Goal: Task Accomplishment & Management: Manage account settings

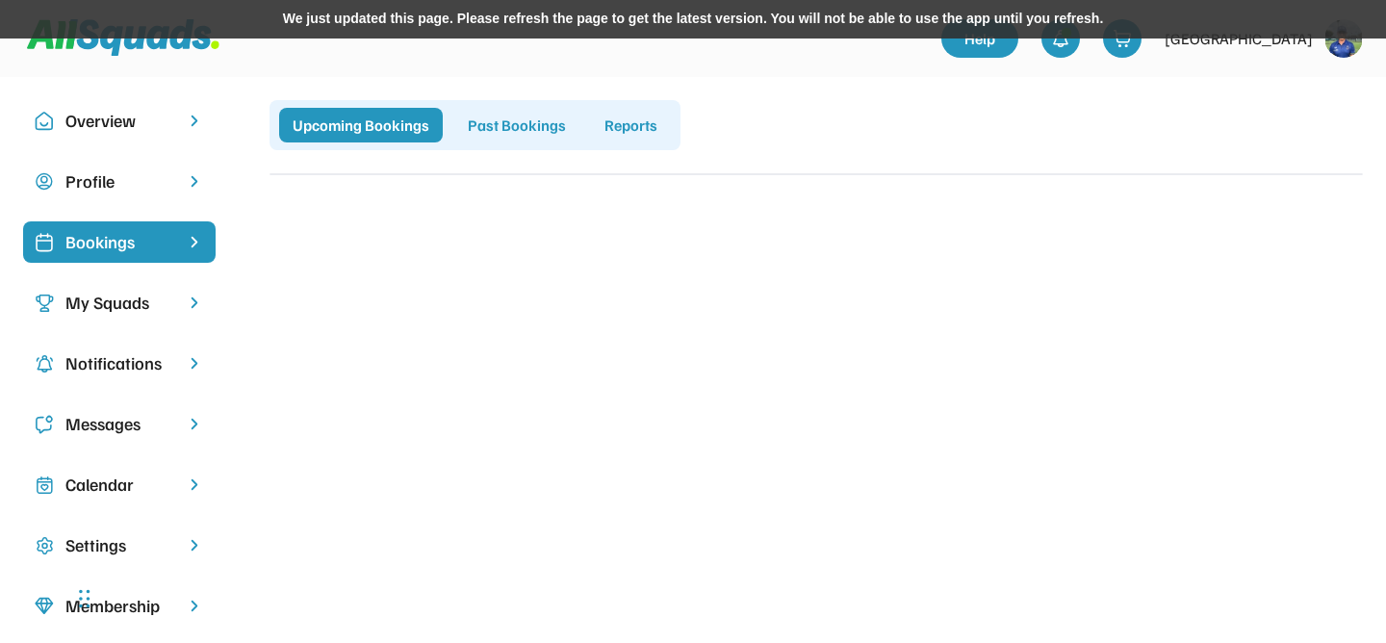
click at [150, 300] on div "My Squads" at bounding box center [119, 303] width 108 height 26
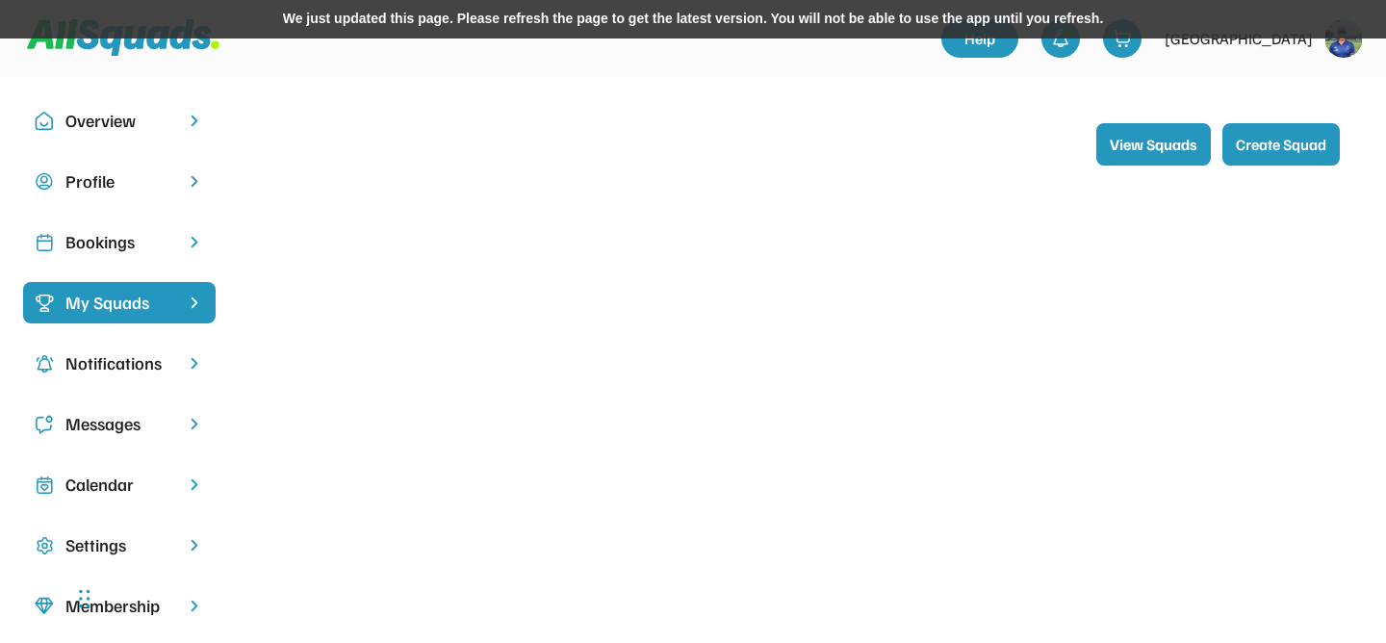
click at [1339, 45] on img at bounding box center [1343, 38] width 38 height 38
click at [1320, 123] on div "Logout" at bounding box center [1318, 123] width 114 height 38
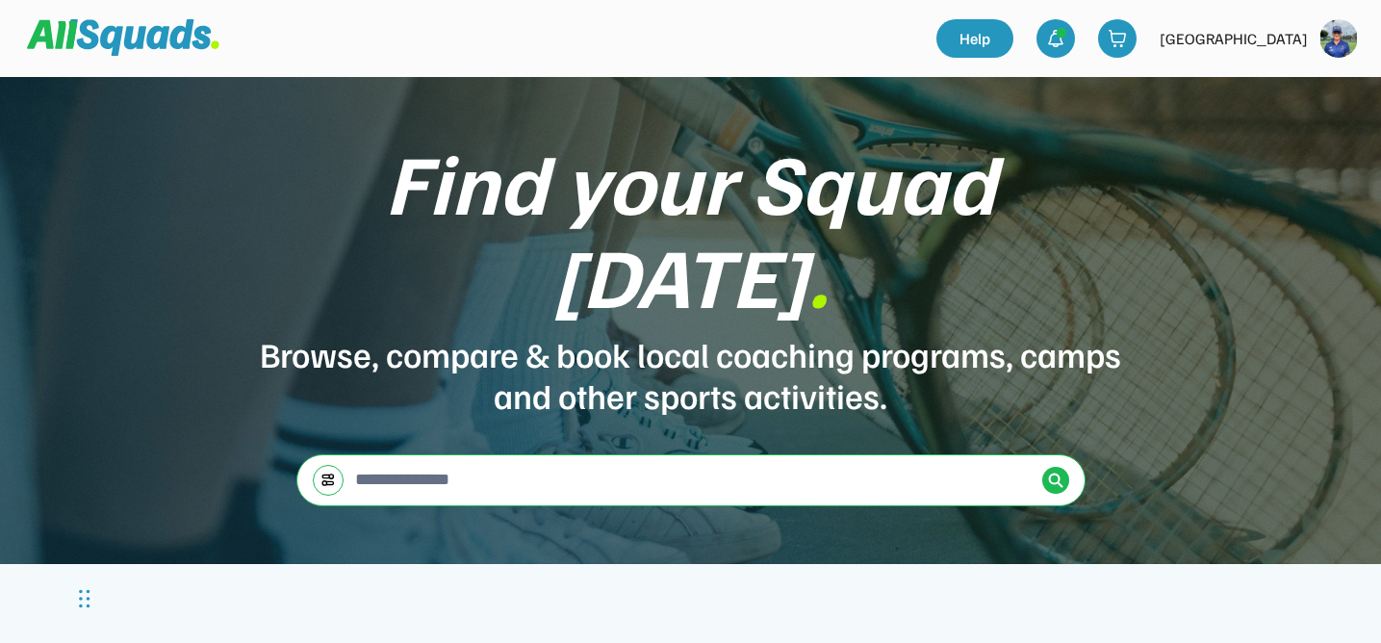
click at [1333, 36] on img at bounding box center [1338, 38] width 38 height 38
click at [1294, 81] on link "Profile" at bounding box center [1313, 84] width 114 height 38
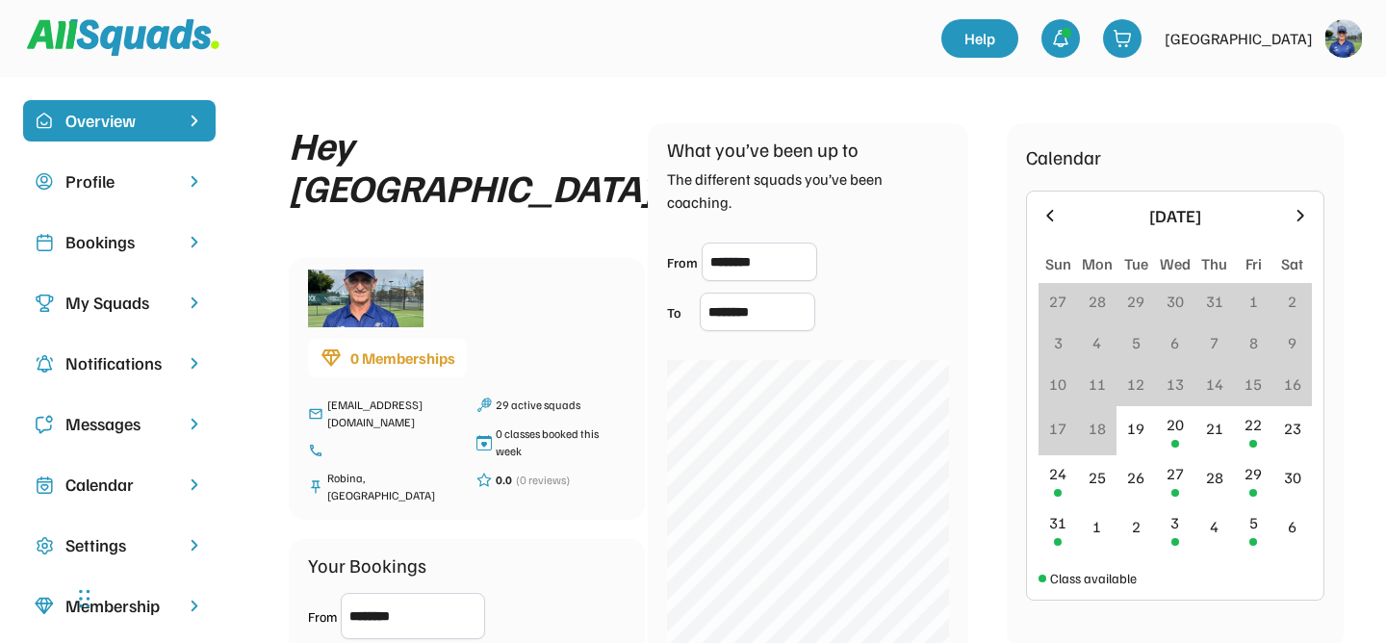
click at [382, 327] on img at bounding box center [365, 298] width 115 height 58
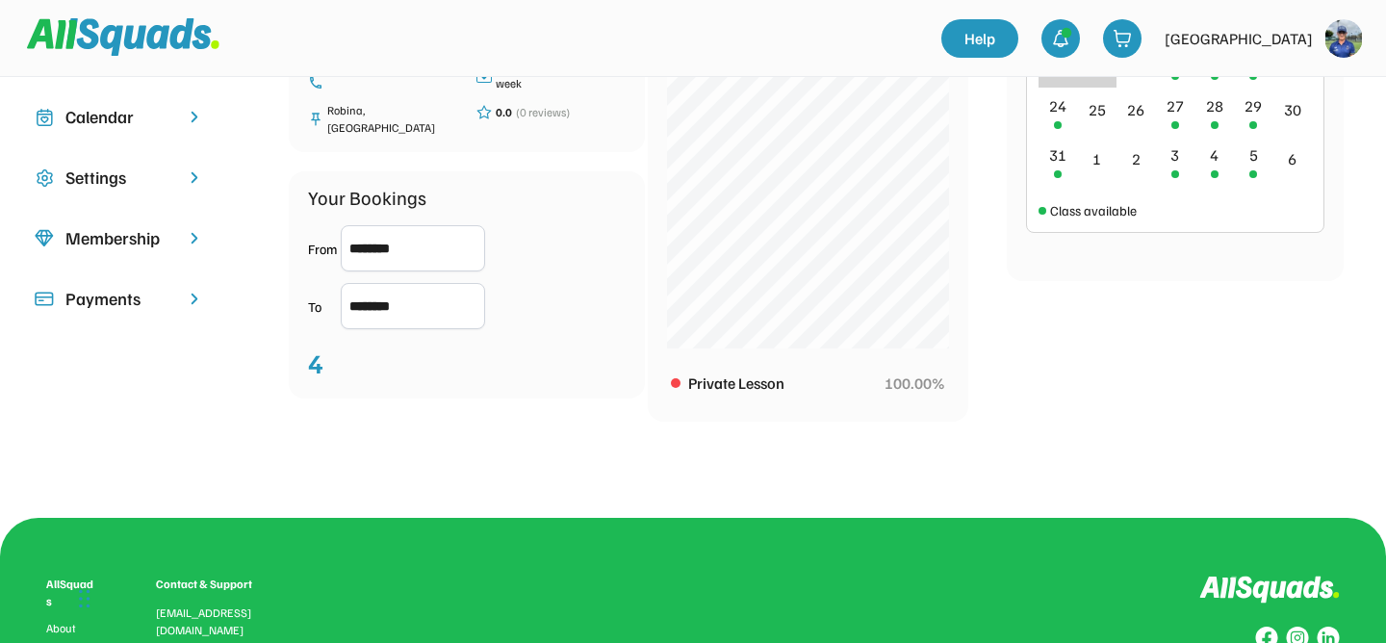
scroll to position [366, 0]
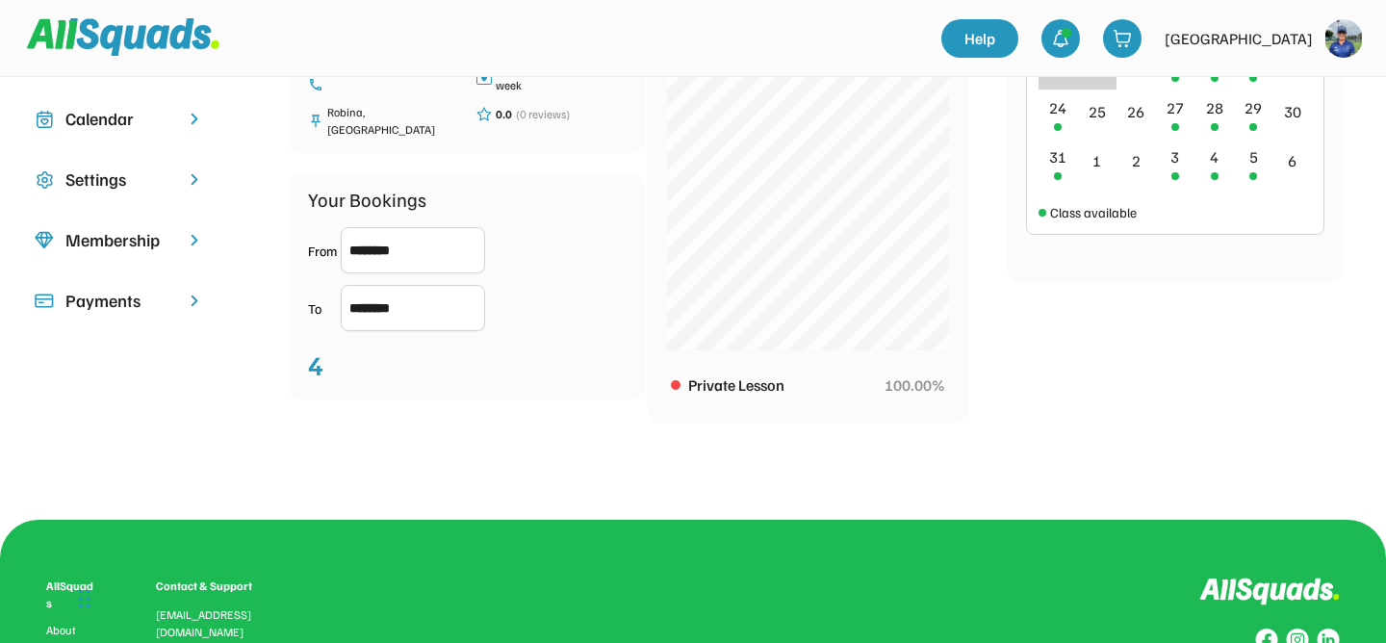
click at [489, 400] on div "Your Bookings From ******** To ******** 4" at bounding box center [467, 286] width 356 height 227
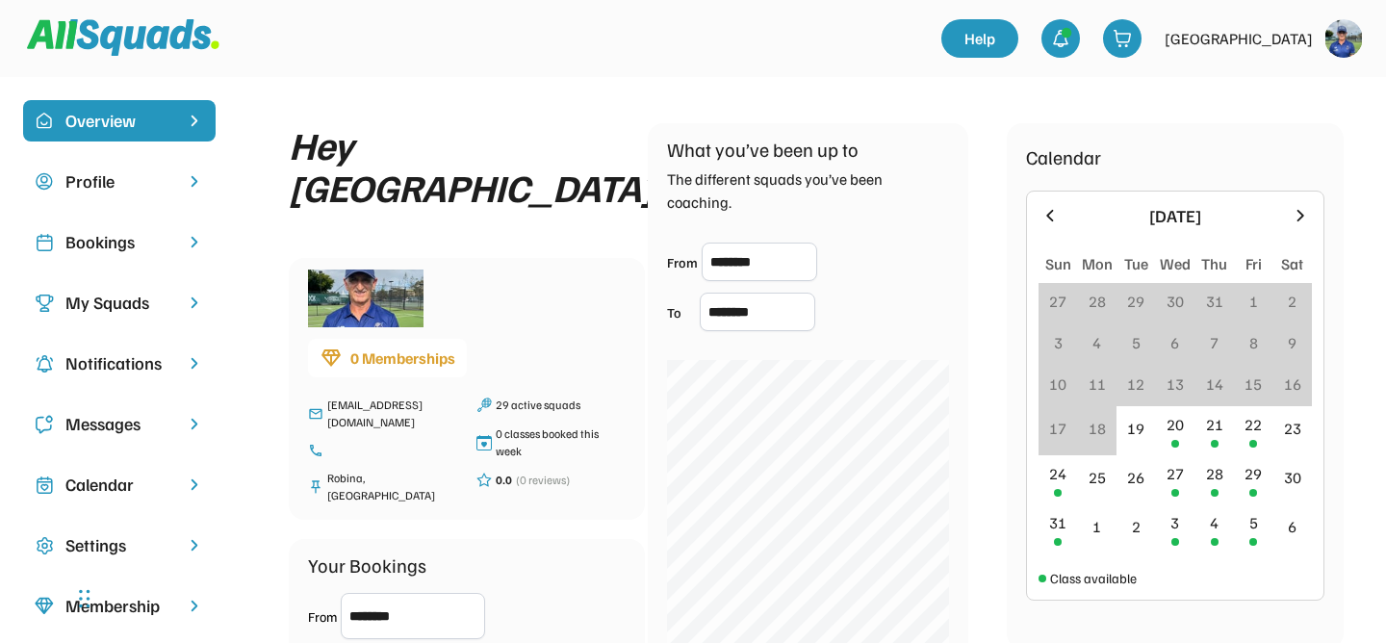
scroll to position [0, 0]
